Goal: Navigation & Orientation: Find specific page/section

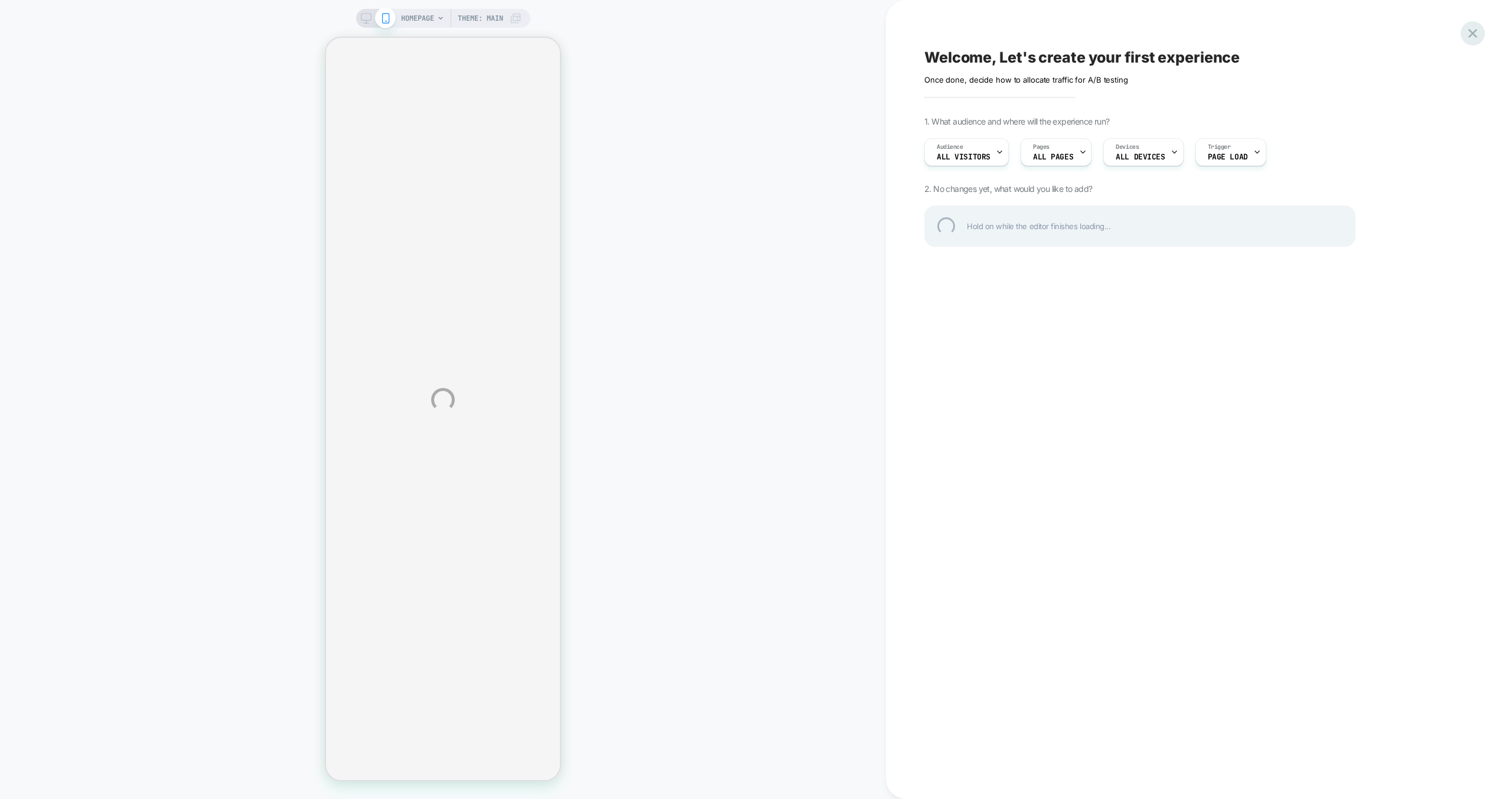
click at [1469, 28] on div at bounding box center [1472, 33] width 25 height 25
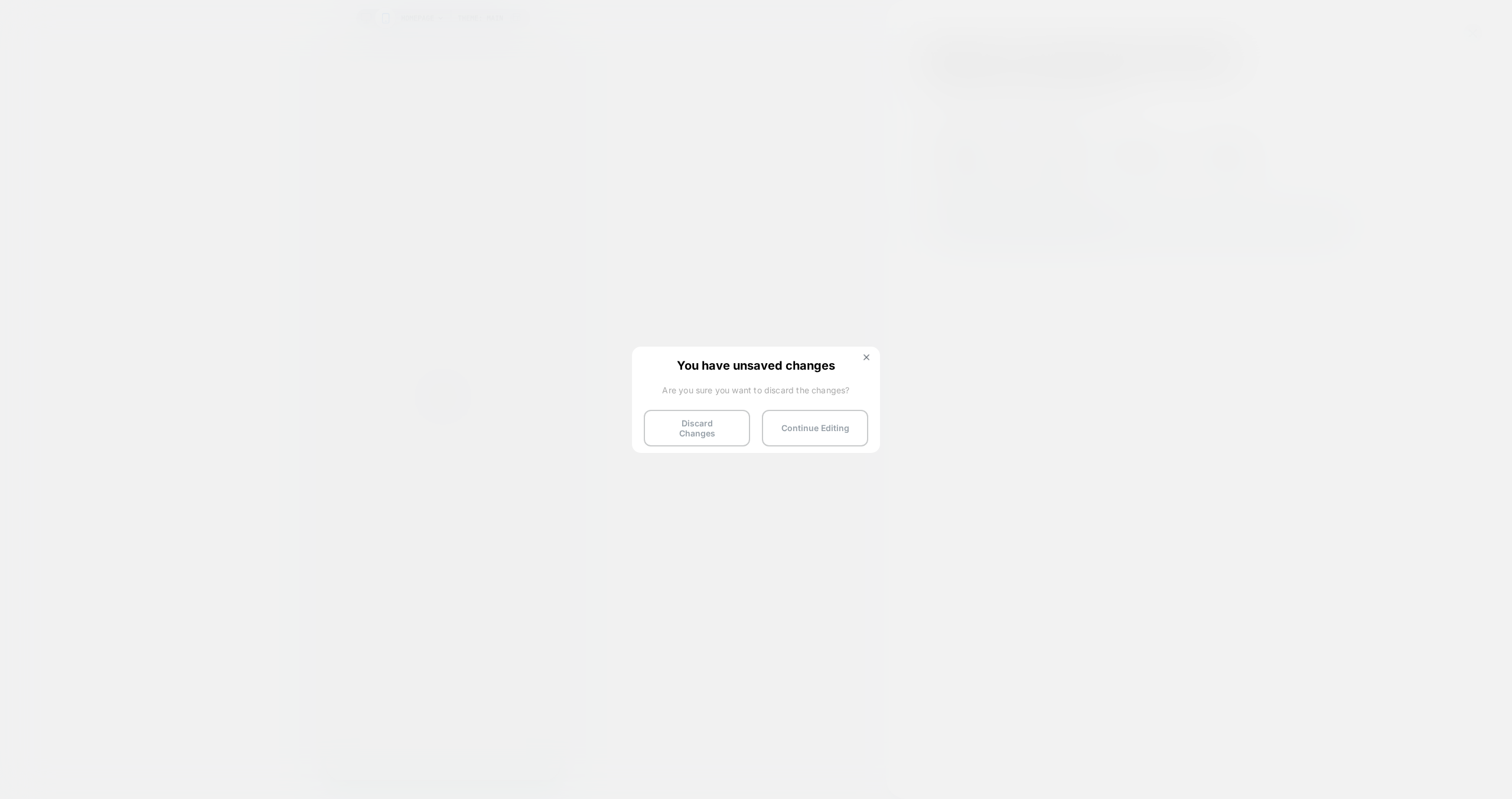
click at [740, 407] on div "You have unsaved changes Are you sure you want to discard the changes? Discard …" at bounding box center [756, 399] width 248 height 105
click at [736, 420] on button "Discard Changes" at bounding box center [697, 428] width 106 height 36
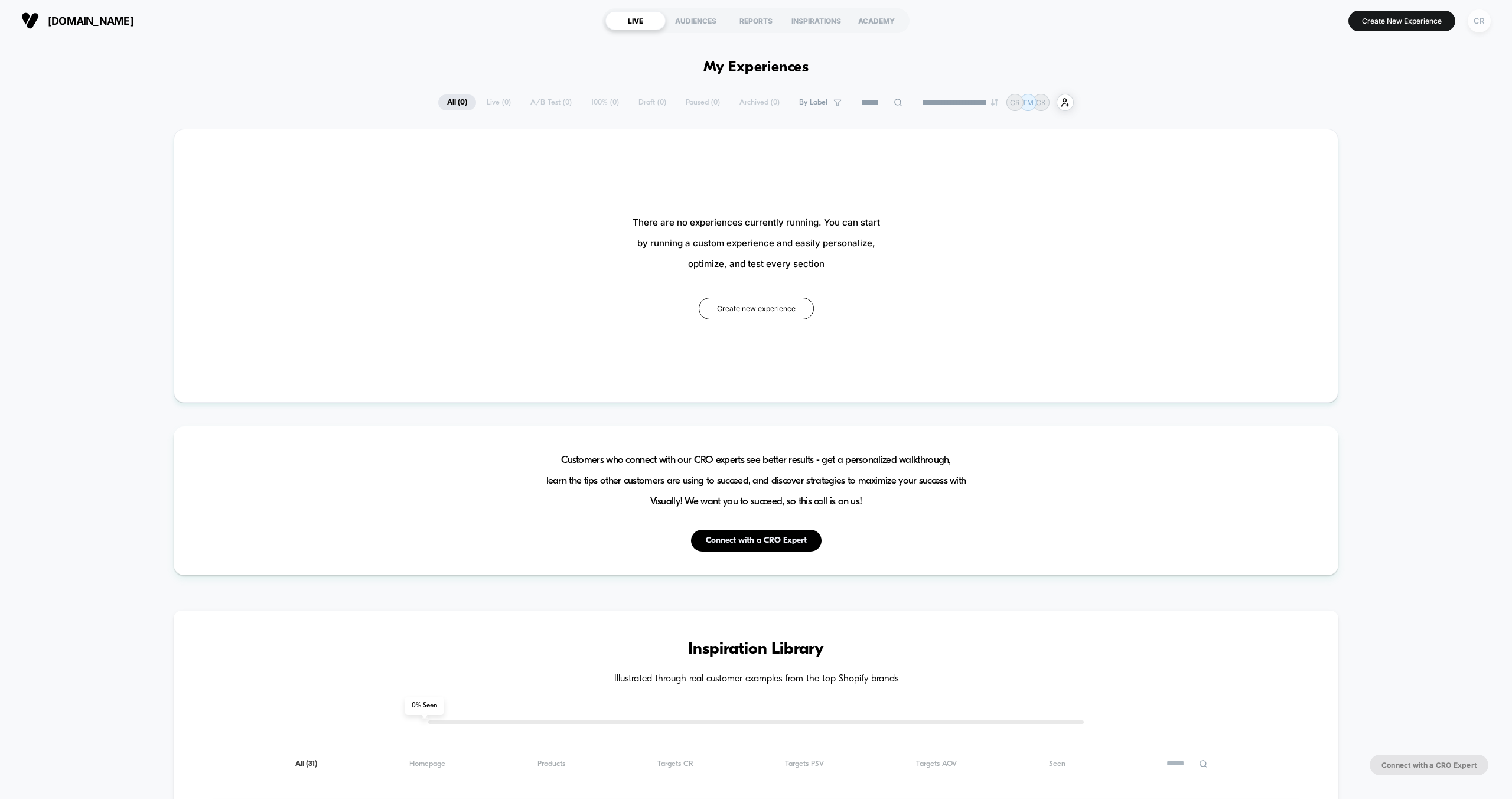
click at [1475, 26] on div "CR" at bounding box center [1479, 21] width 23 height 23
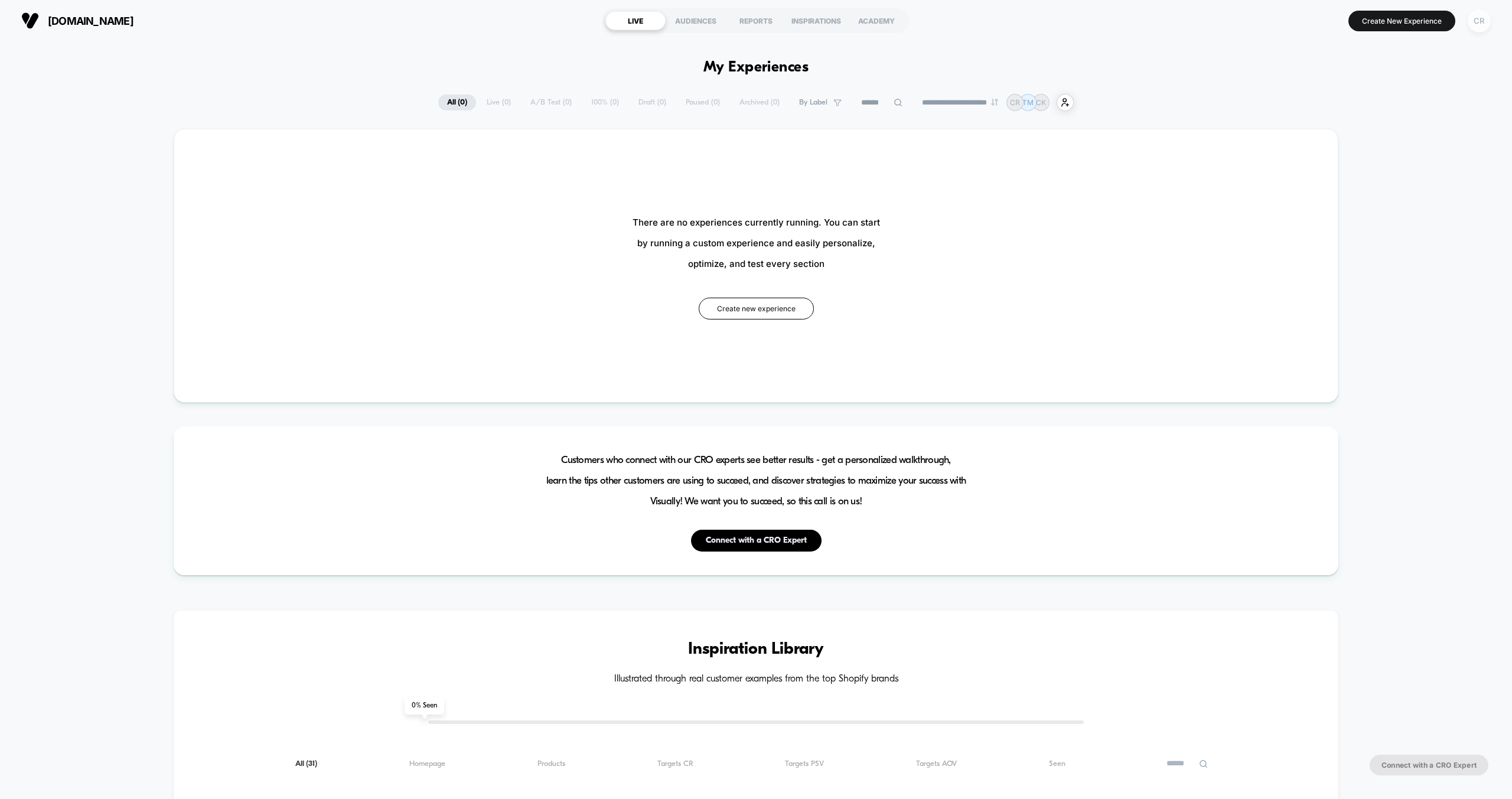
click at [1479, 24] on div "CR" at bounding box center [1479, 21] width 23 height 23
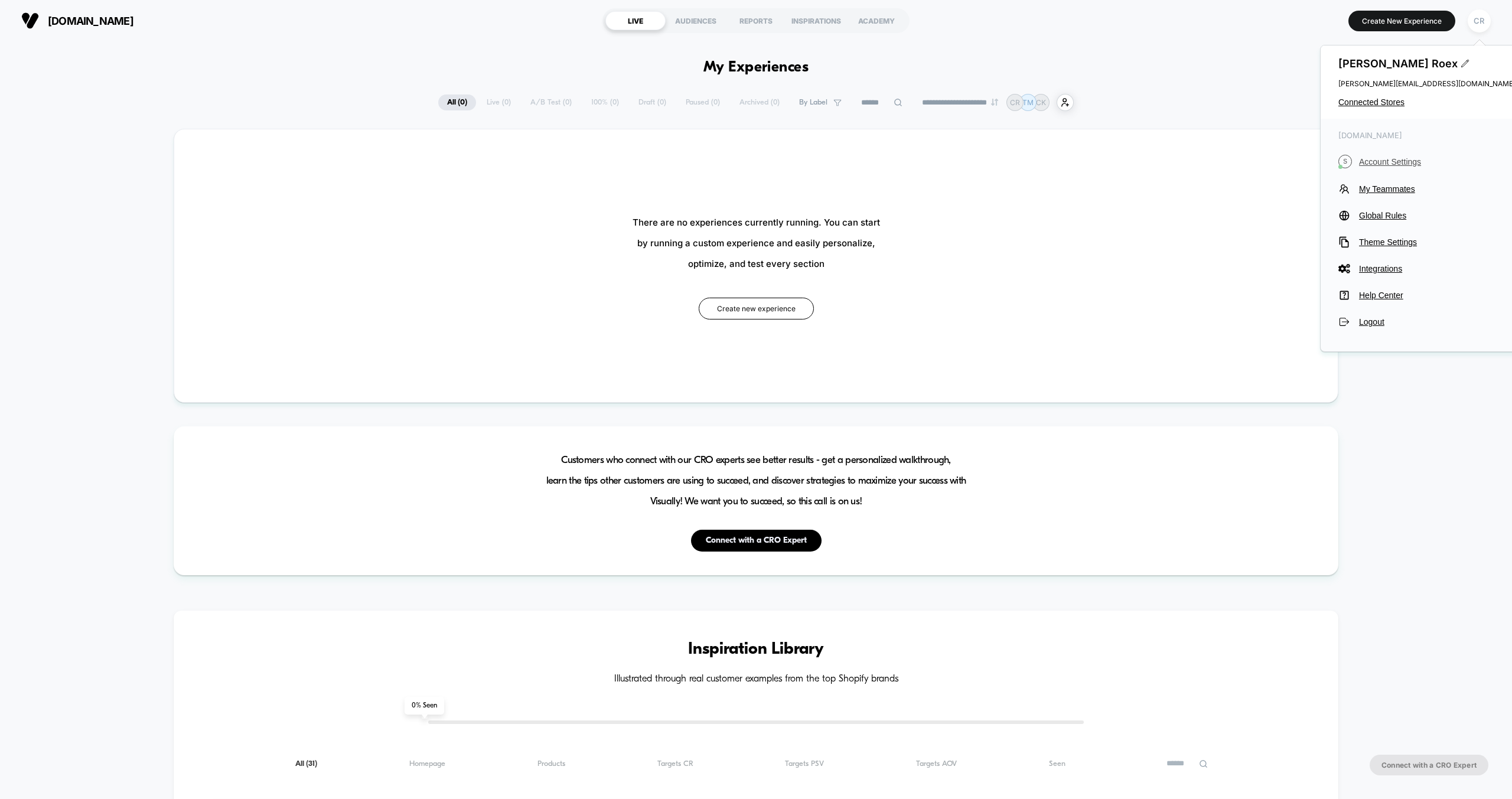
click at [1399, 161] on span "Account Settings" at bounding box center [1437, 162] width 156 height 10
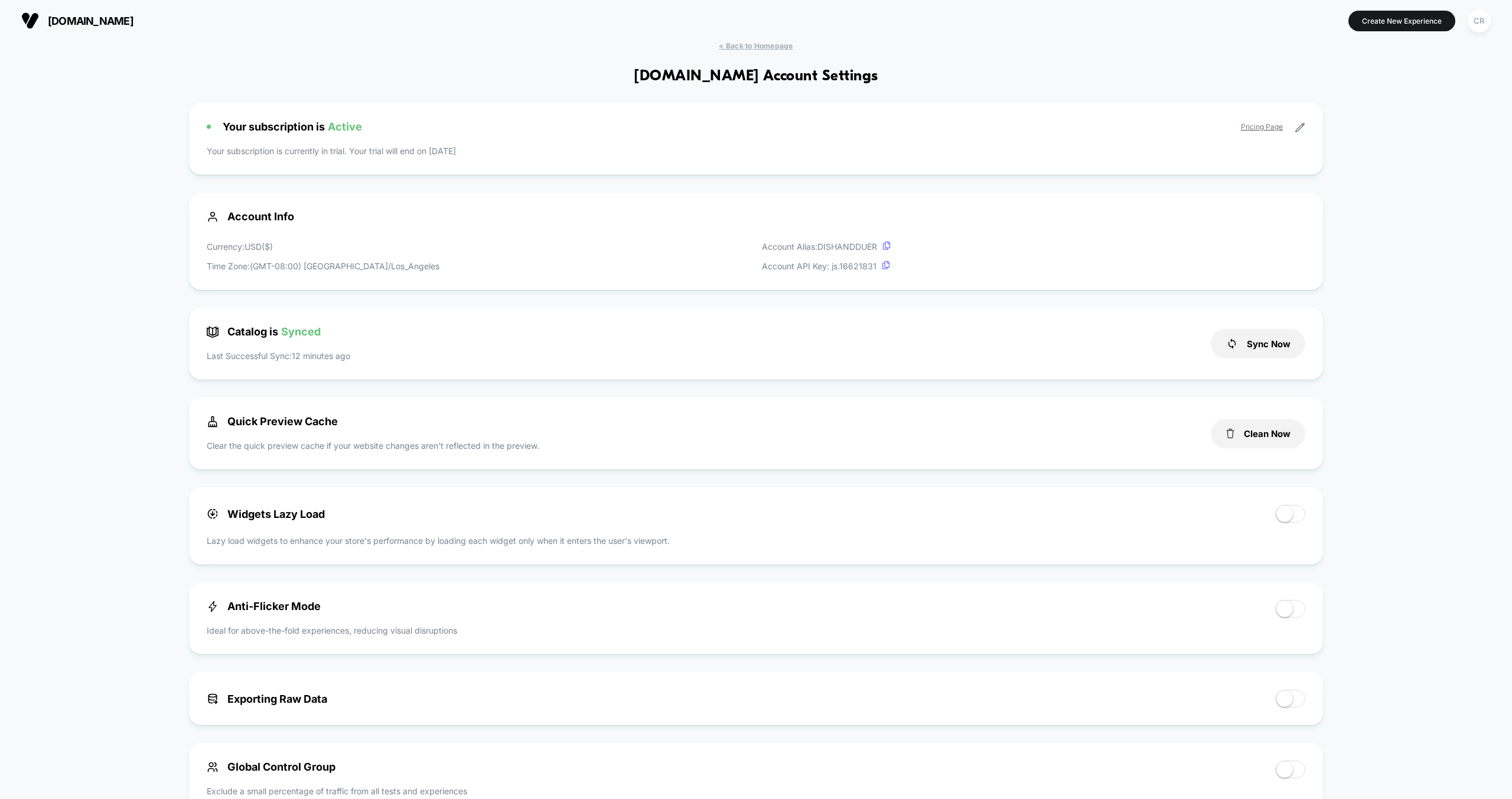
click at [744, 45] on span "< Back to Homepage" at bounding box center [756, 45] width 74 height 9
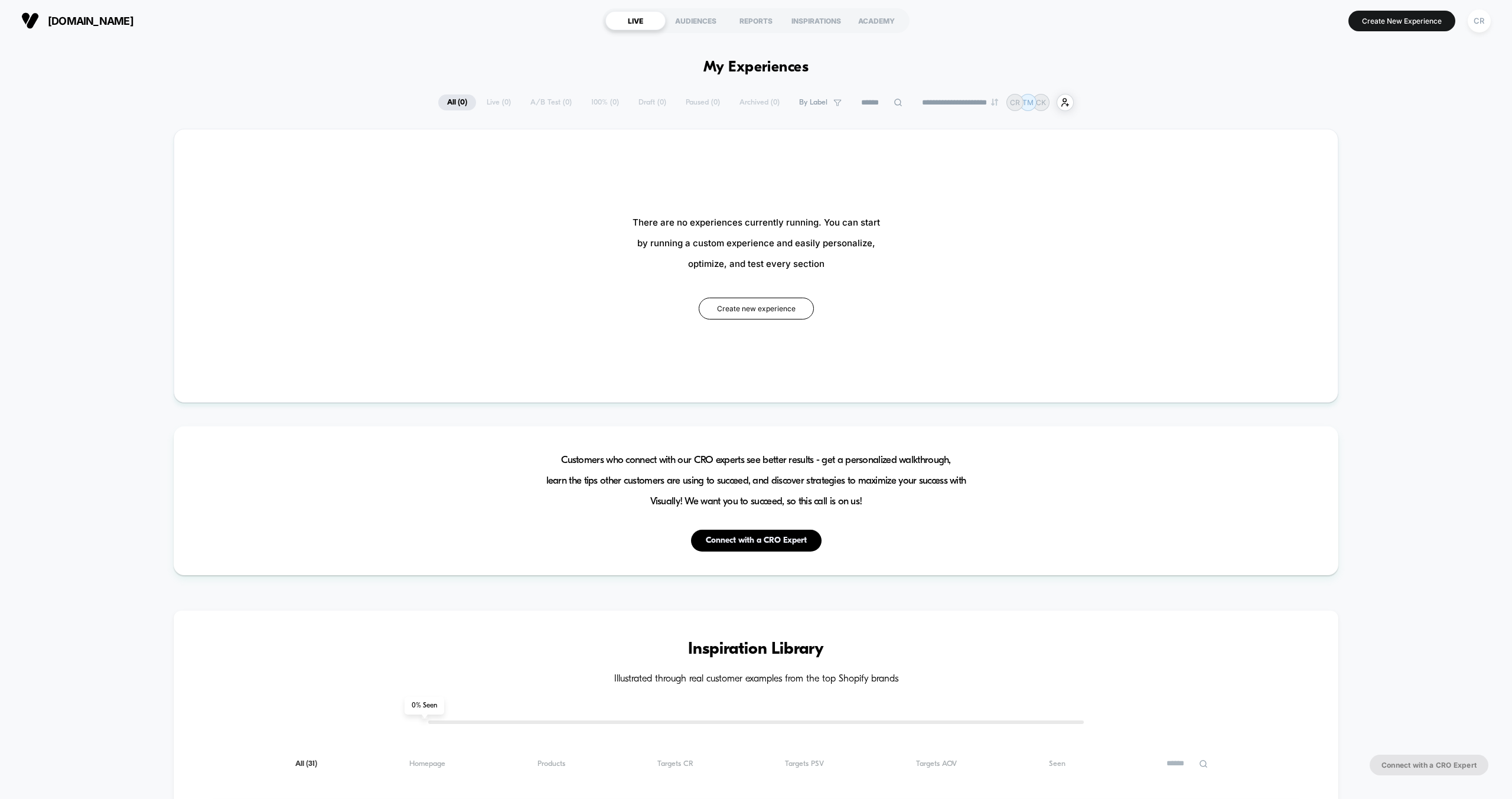
click at [1483, 31] on button "CR" at bounding box center [1479, 21] width 30 height 25
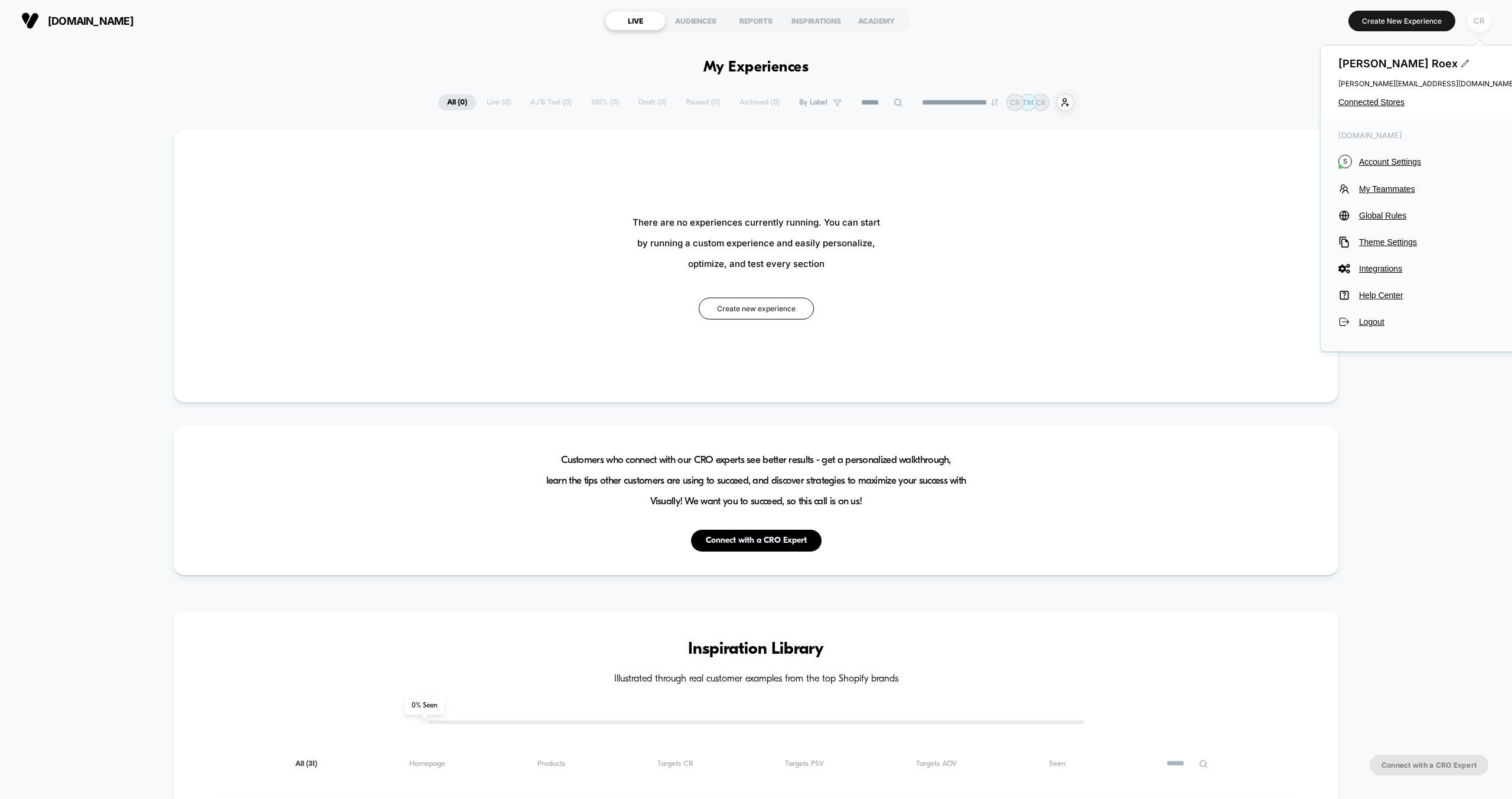
click at [1481, 25] on div "CR" at bounding box center [1479, 21] width 23 height 23
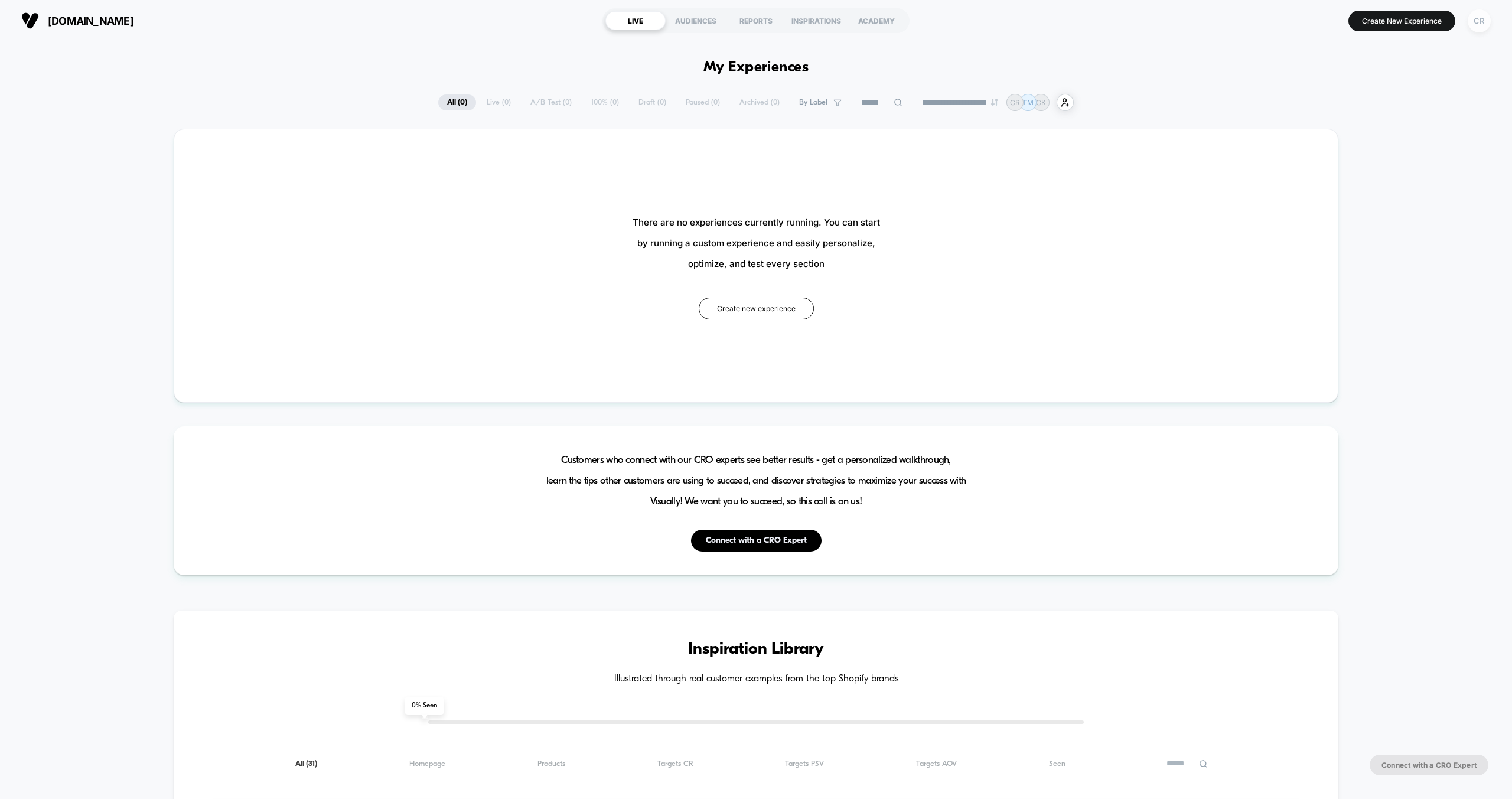
click at [1479, 25] on div "CR" at bounding box center [1479, 21] width 23 height 23
